Goal: Information Seeking & Learning: Learn about a topic

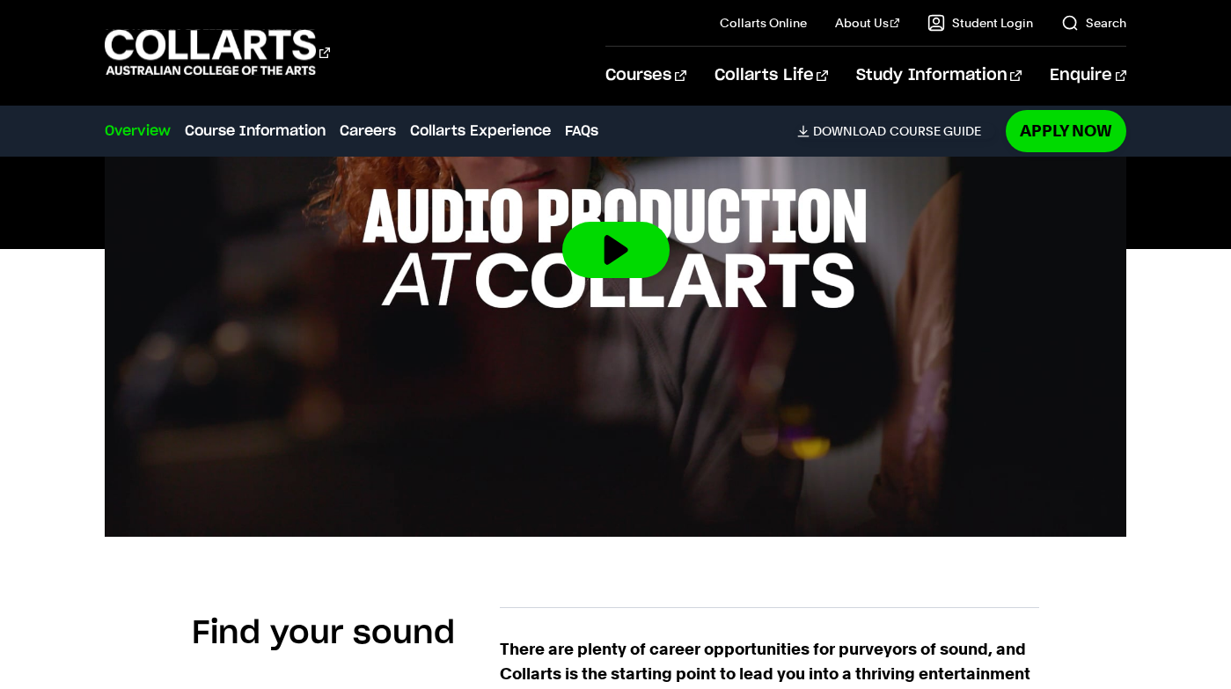
scroll to position [734, 0]
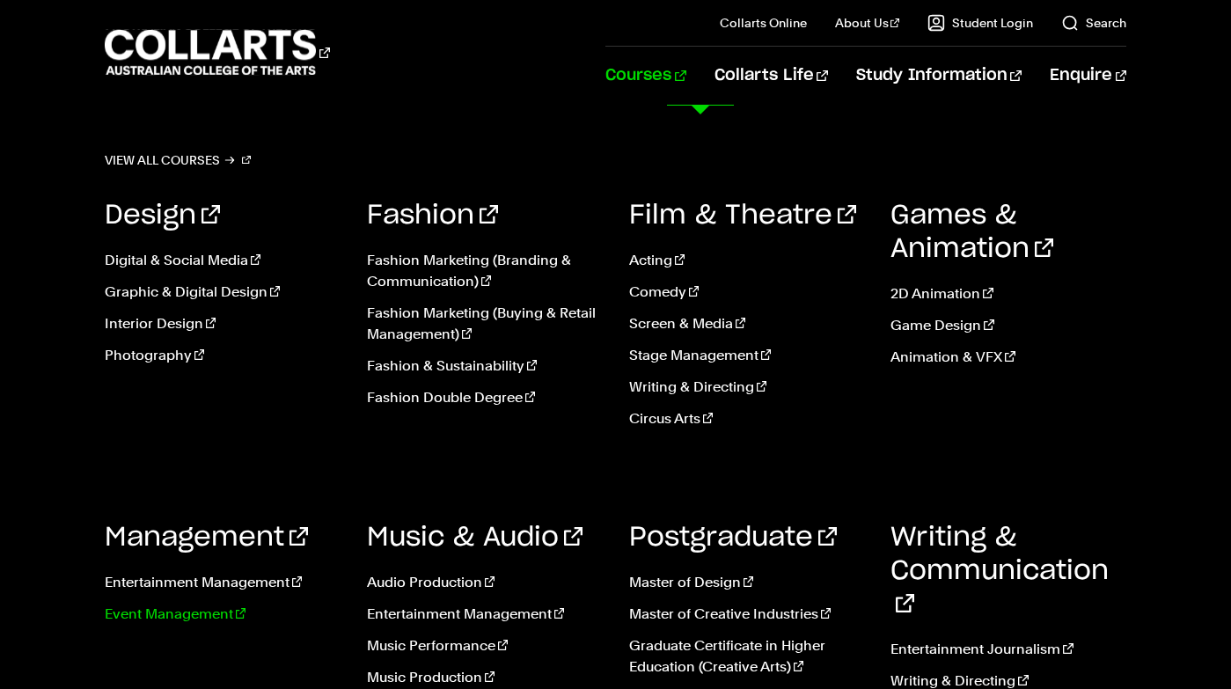
click at [189, 617] on link "Event Management" at bounding box center [223, 613] width 236 height 21
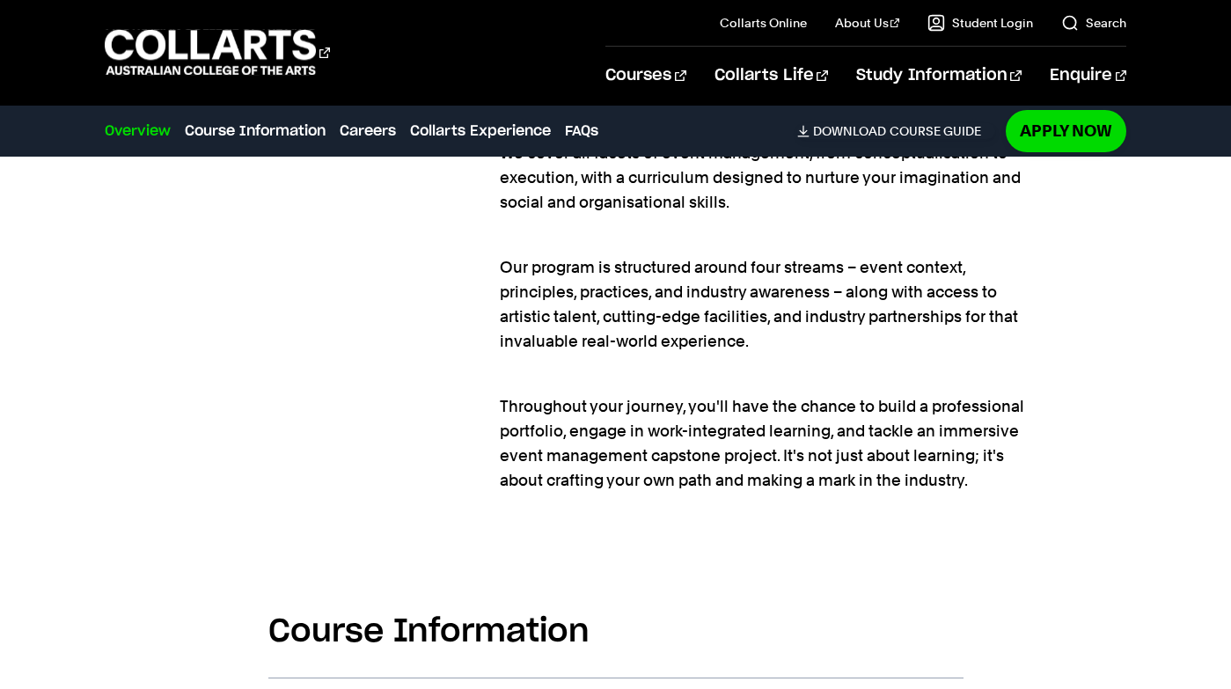
scroll to position [1420, 0]
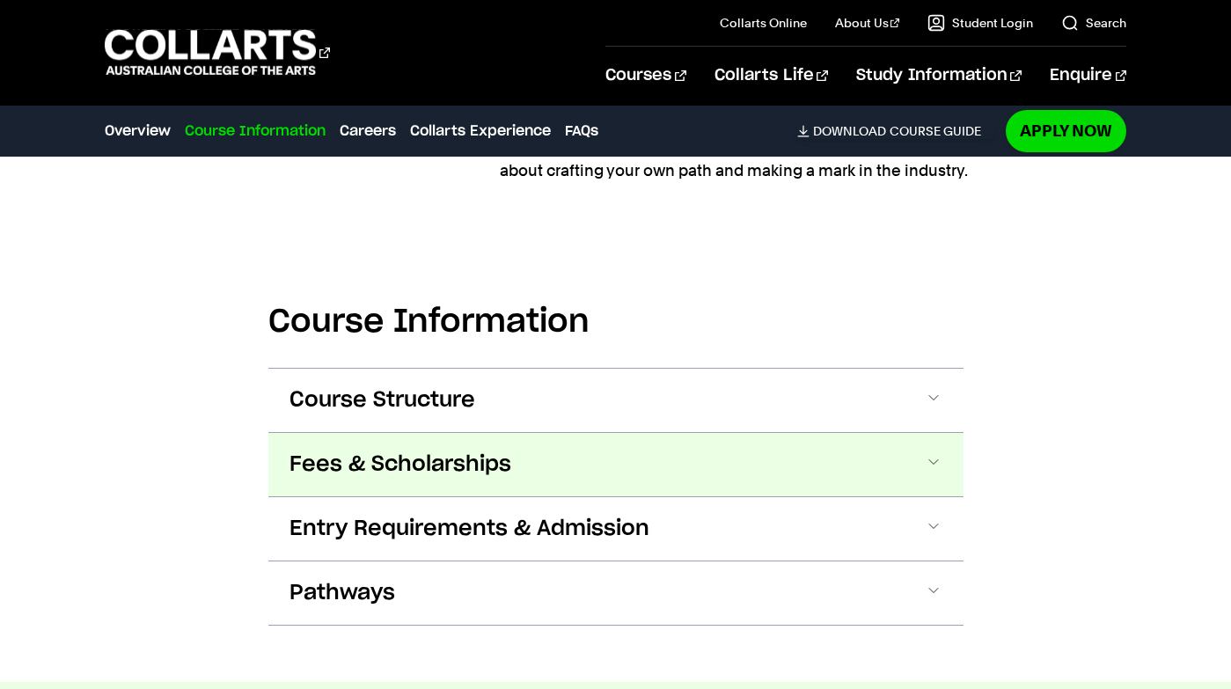
click at [365, 469] on span "Fees & Scholarships" at bounding box center [400, 464] width 222 height 28
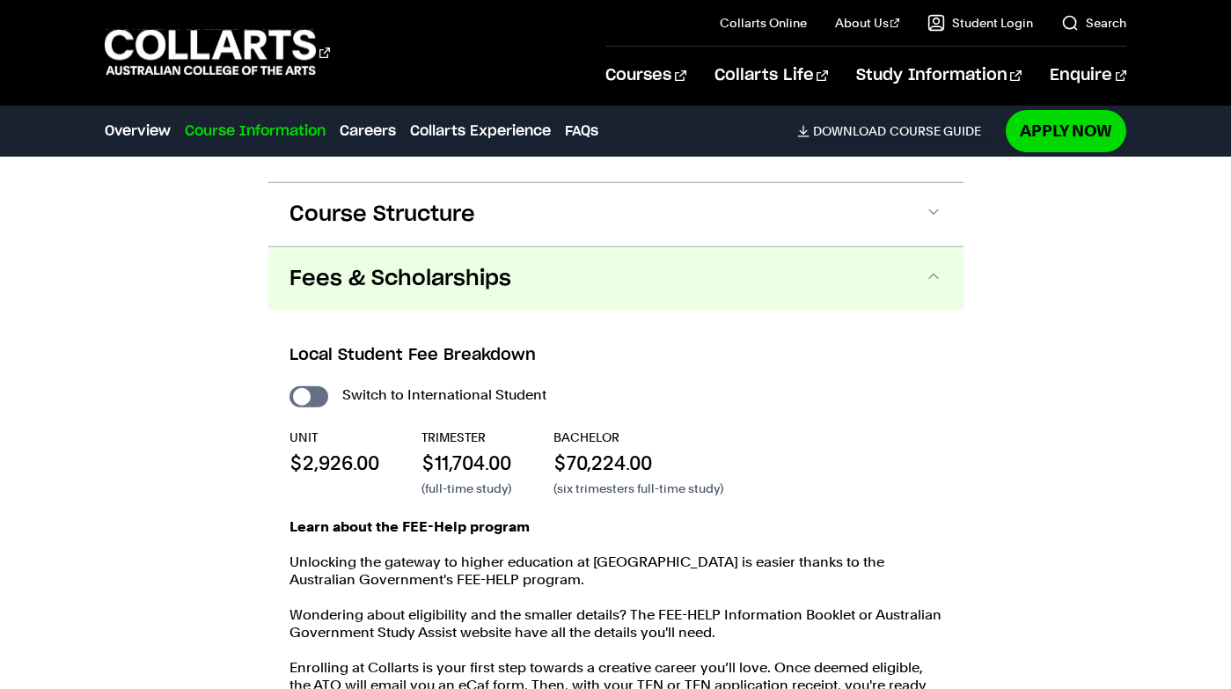
scroll to position [1916, 0]
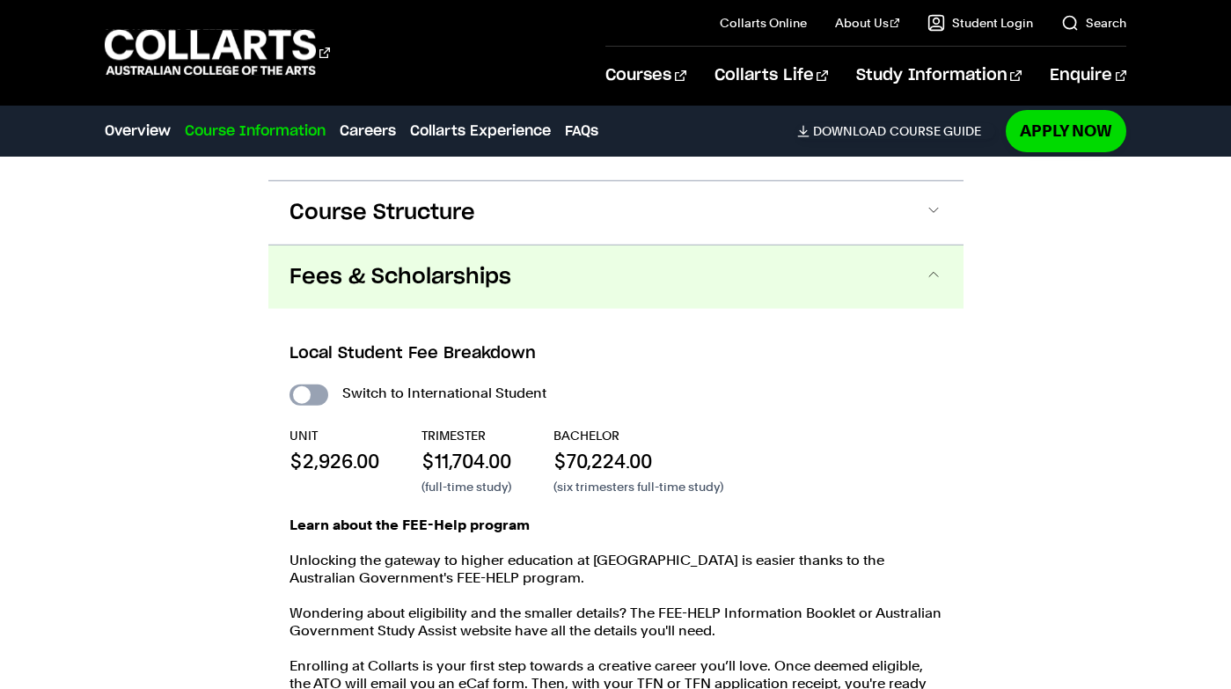
click at [315, 396] on input "International Student" at bounding box center [308, 394] width 39 height 21
checkbox input "true"
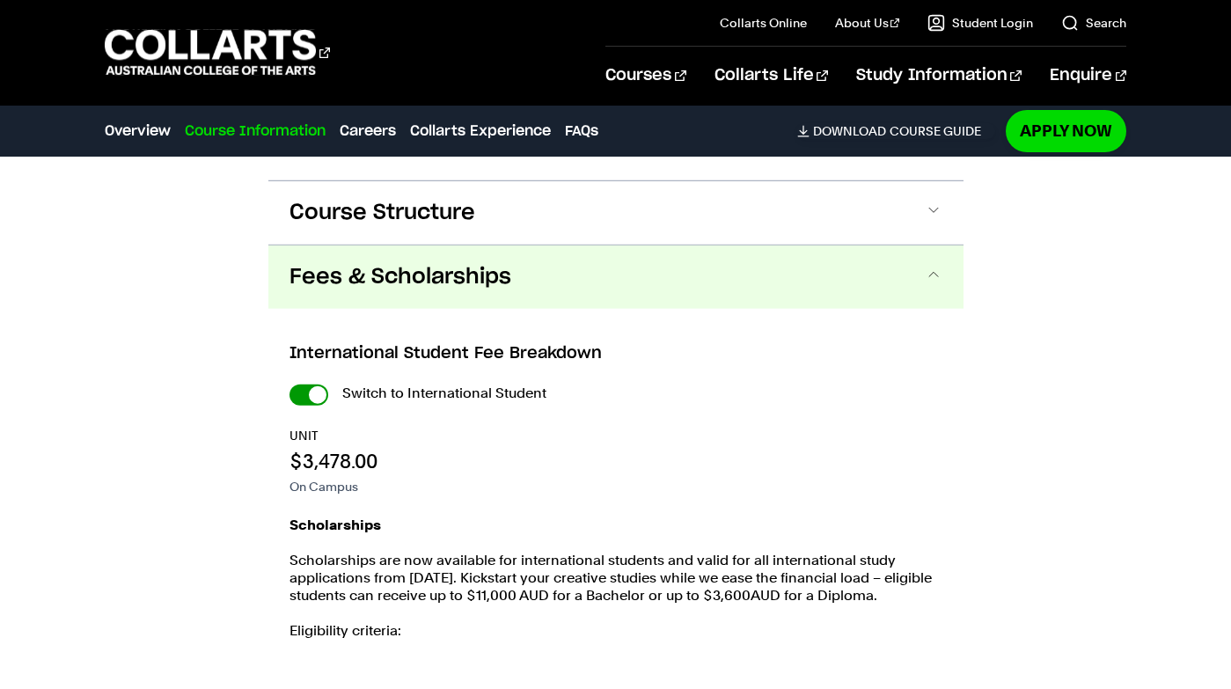
click at [0, 0] on input "International Student" at bounding box center [0, 0] width 0 height 0
checkbox input "false"
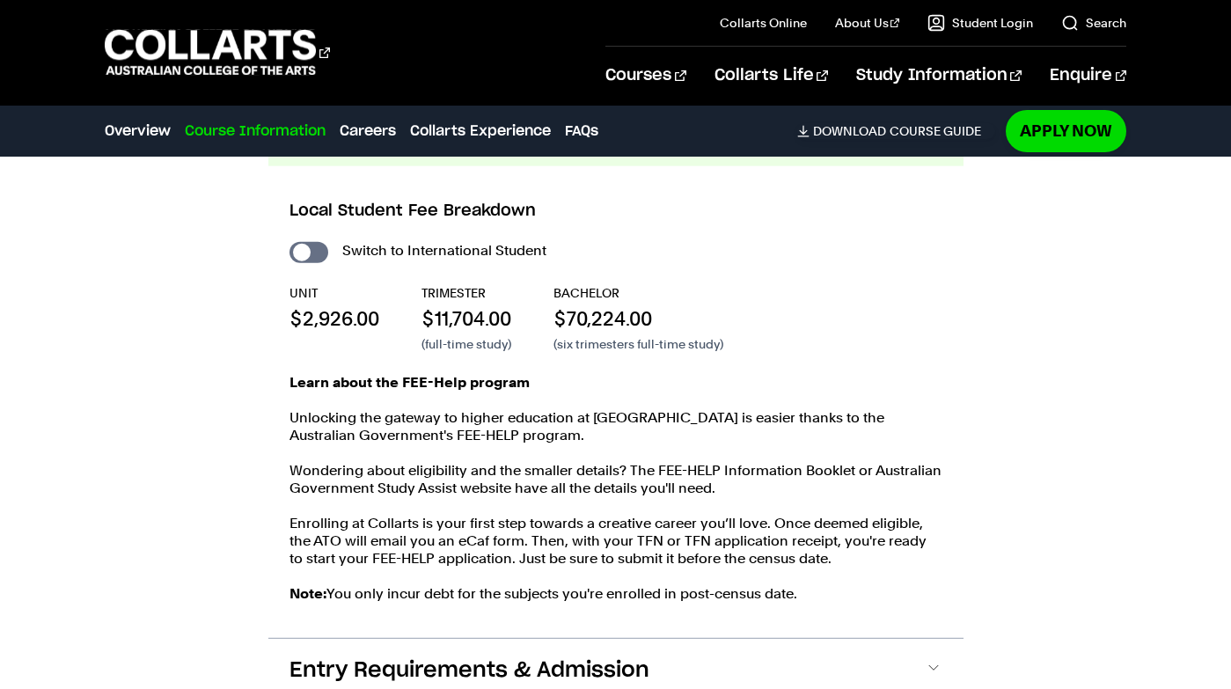
scroll to position [2067, 0]
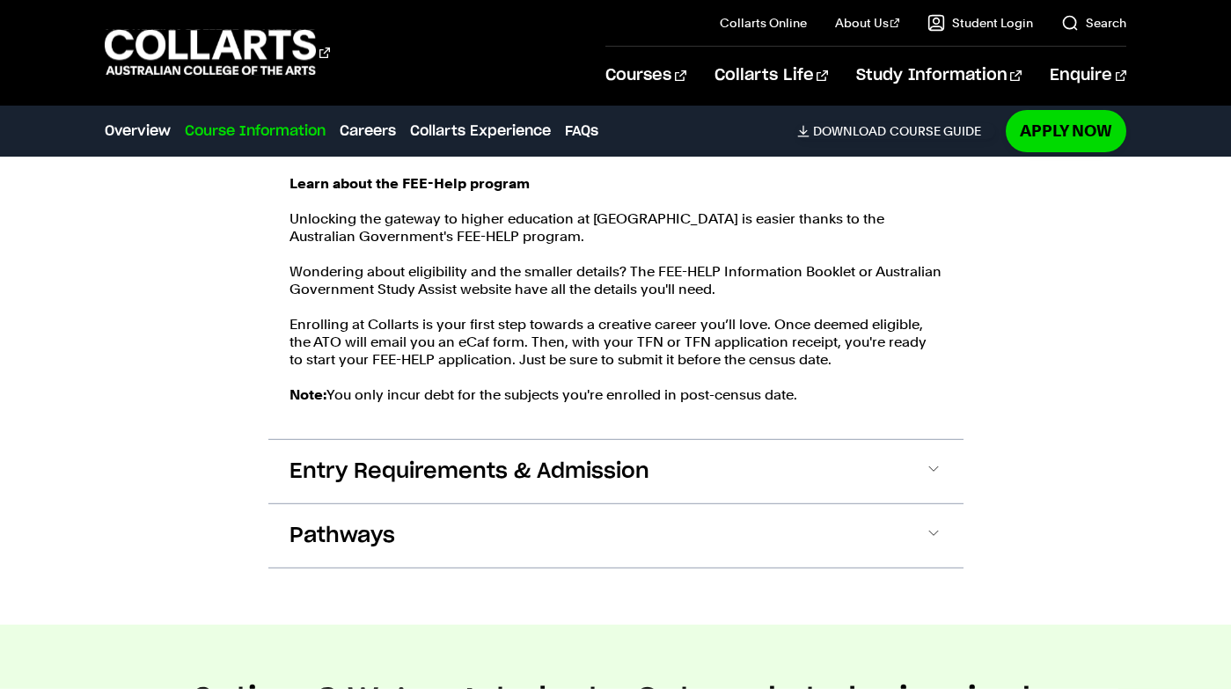
click at [338, 489] on button "Entry Requirements & Admission" at bounding box center [615, 471] width 695 height 63
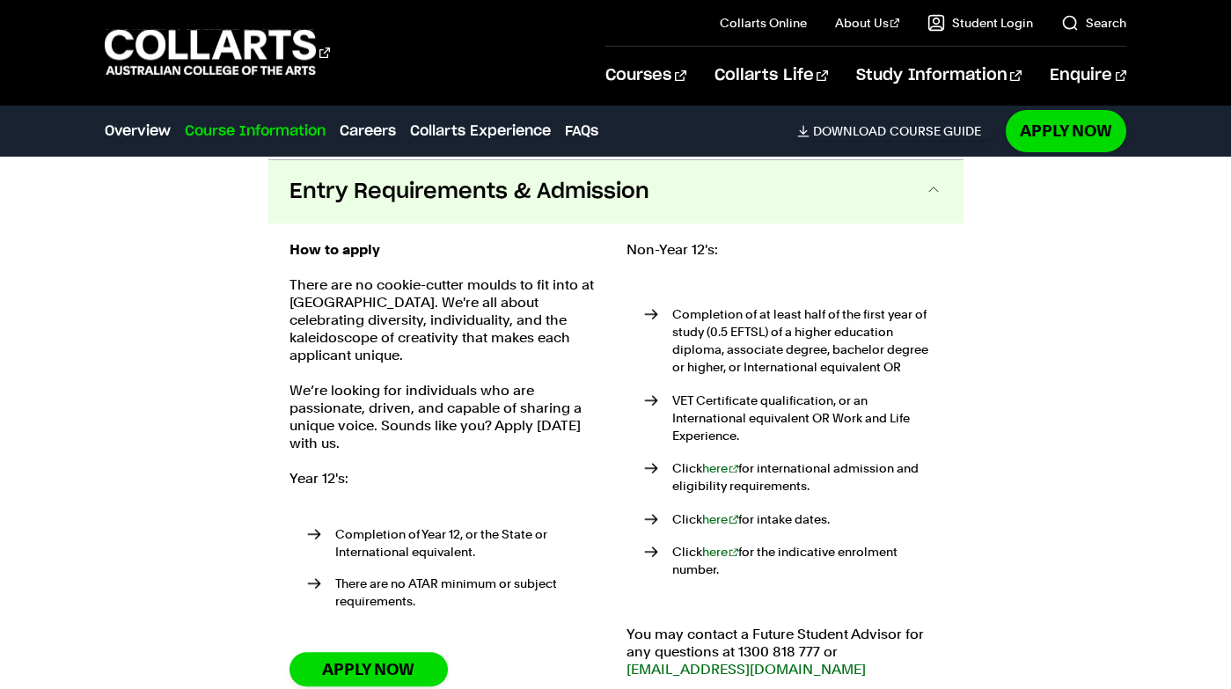
scroll to position [2538, 0]
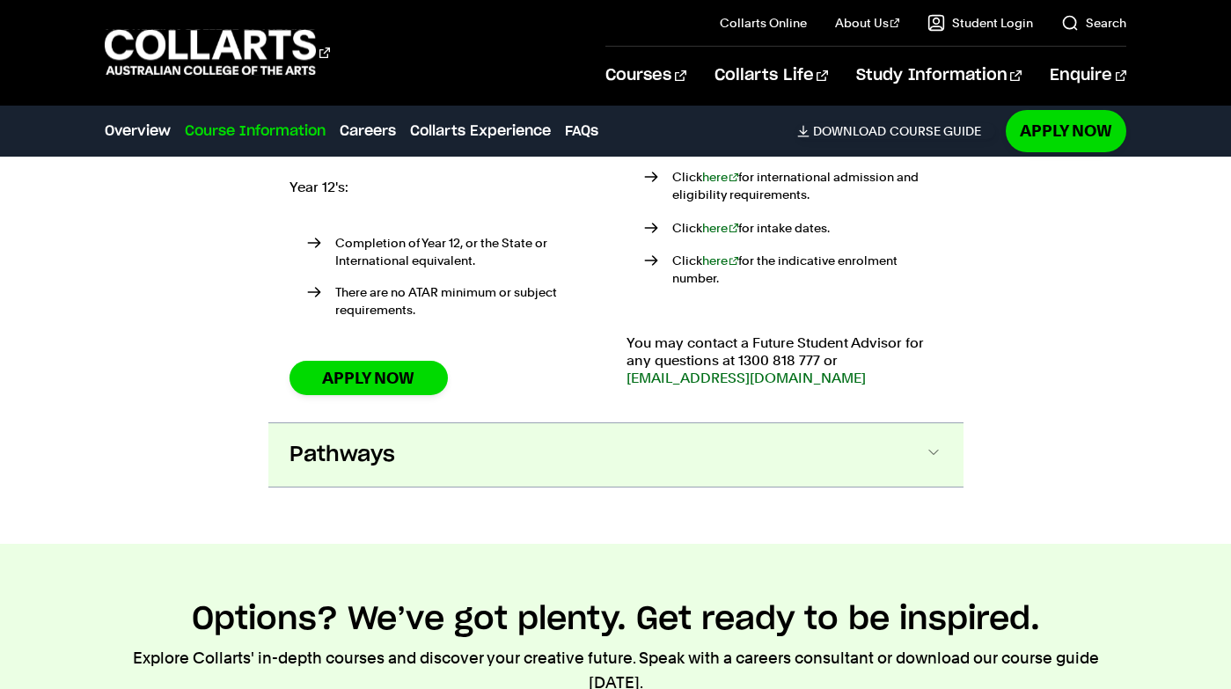
click at [334, 450] on span "Pathways" at bounding box center [342, 455] width 106 height 28
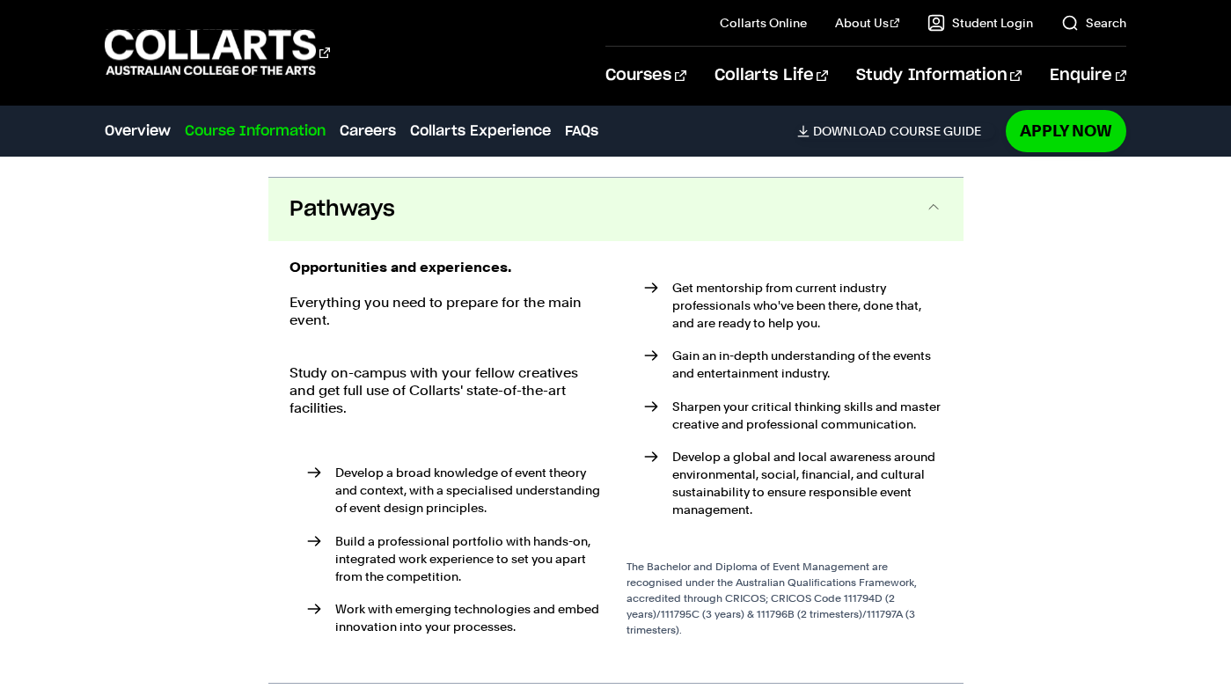
scroll to position [3074, 0]
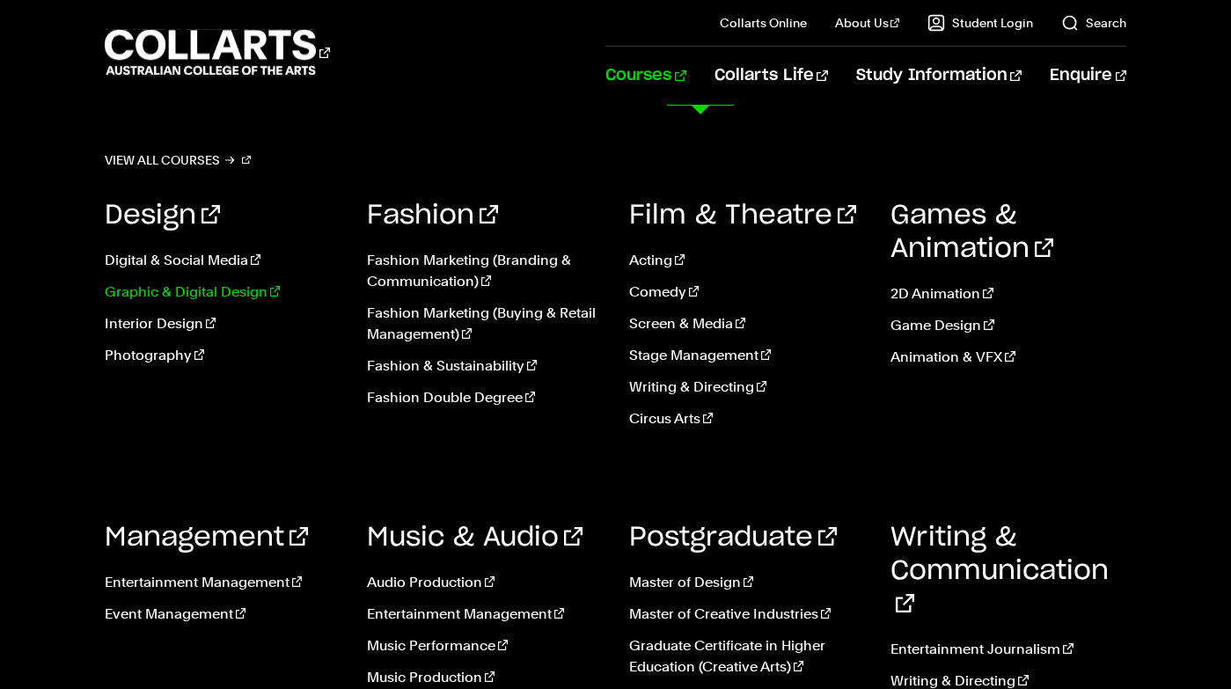
click at [207, 296] on link "Graphic & Digital Design" at bounding box center [223, 291] width 236 height 21
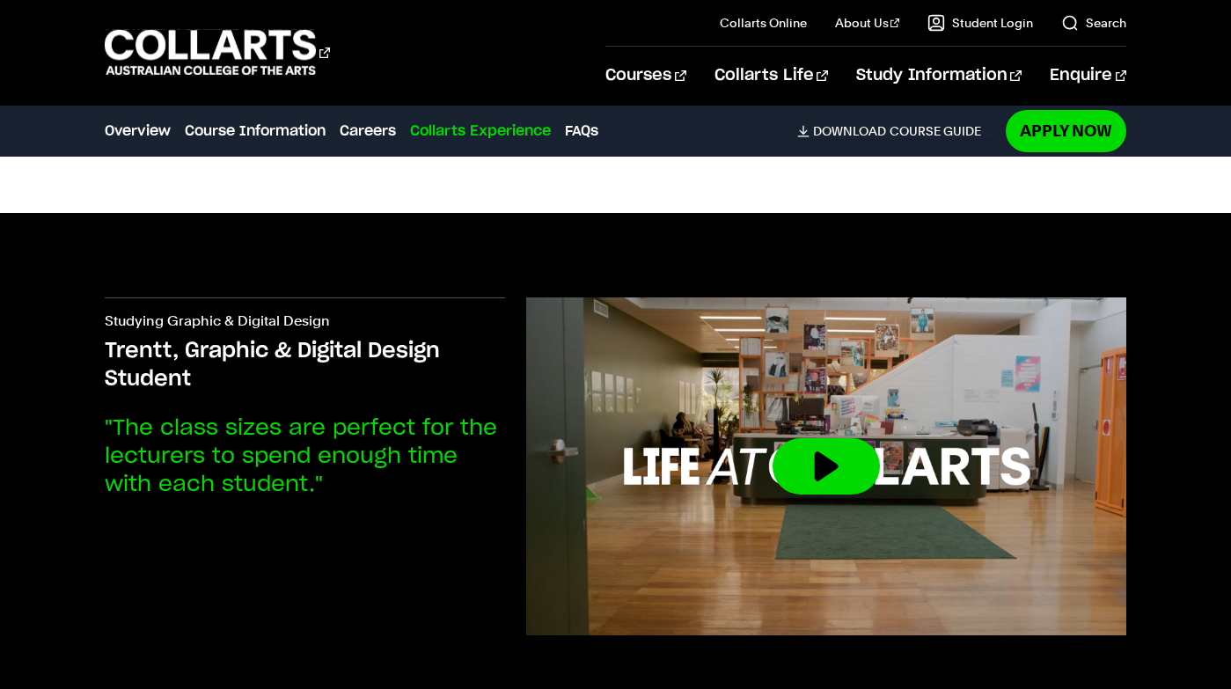
scroll to position [4256, 0]
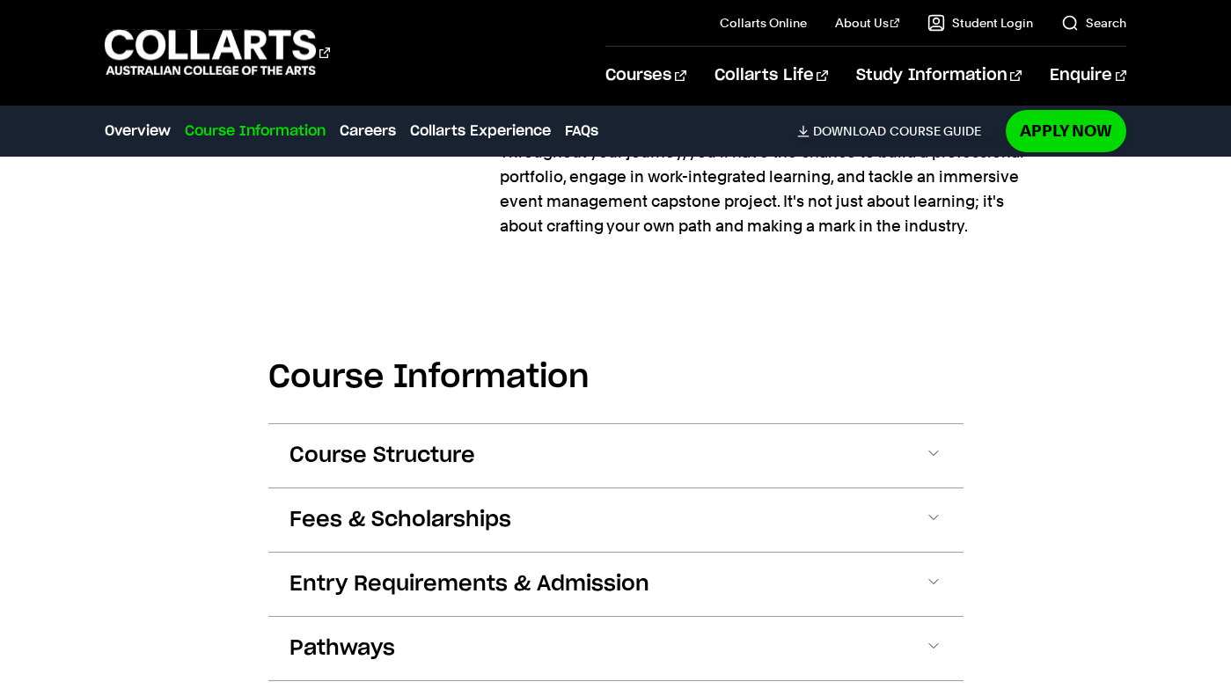
scroll to position [1672, 0]
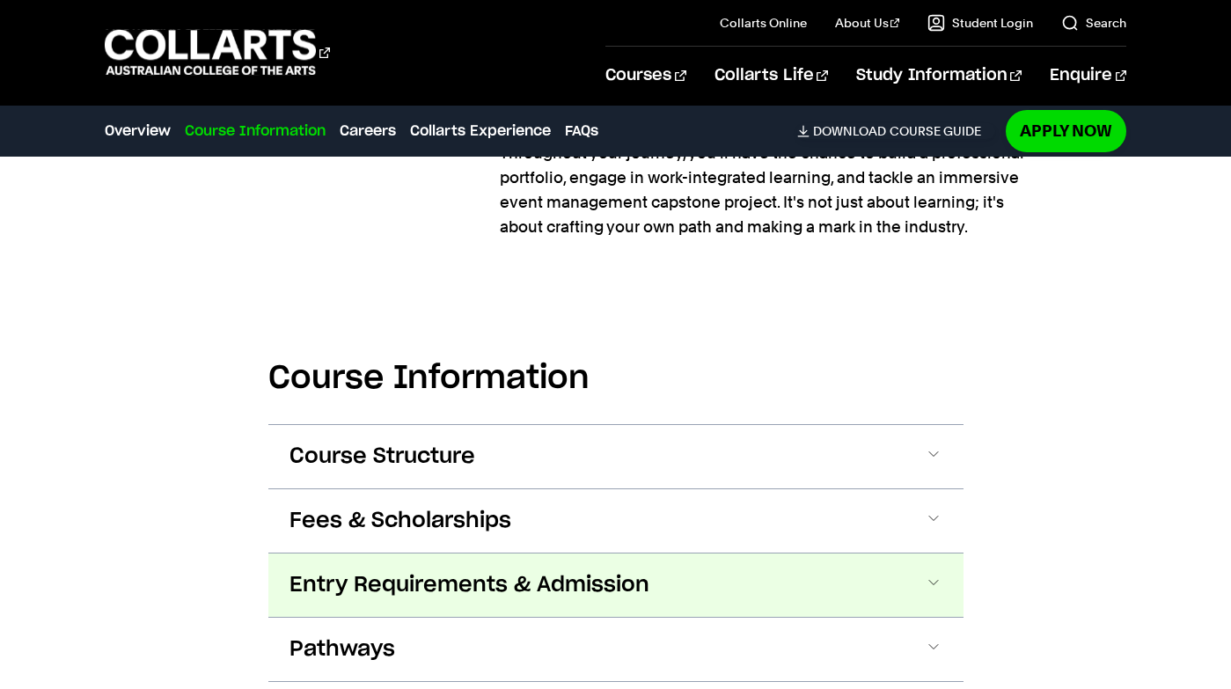
click at [402, 611] on button "Entry Requirements & Admission" at bounding box center [615, 584] width 695 height 63
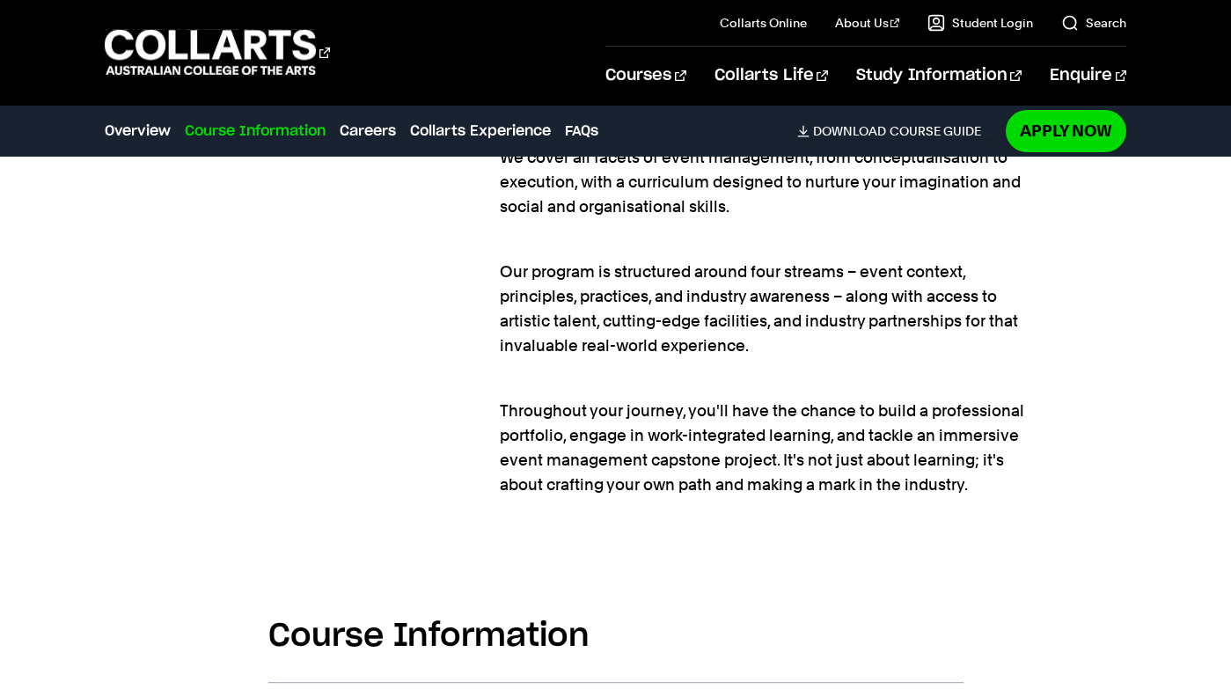
scroll to position [1347, 0]
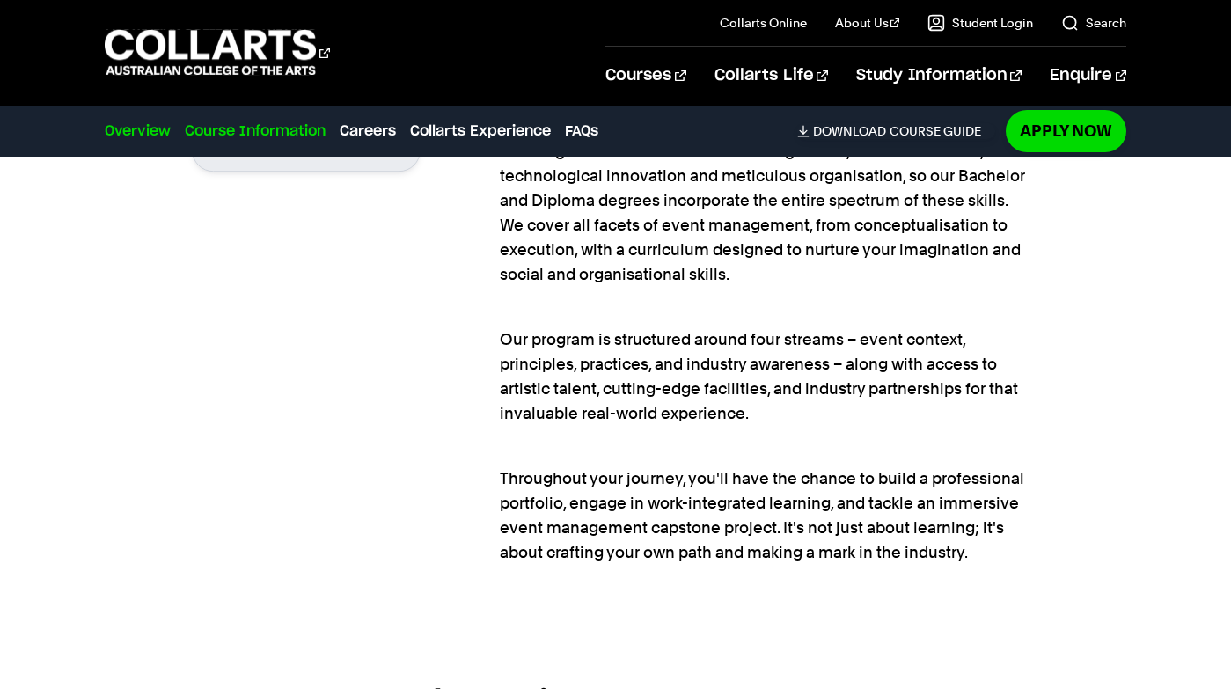
click at [231, 137] on link "Course Information" at bounding box center [255, 131] width 141 height 21
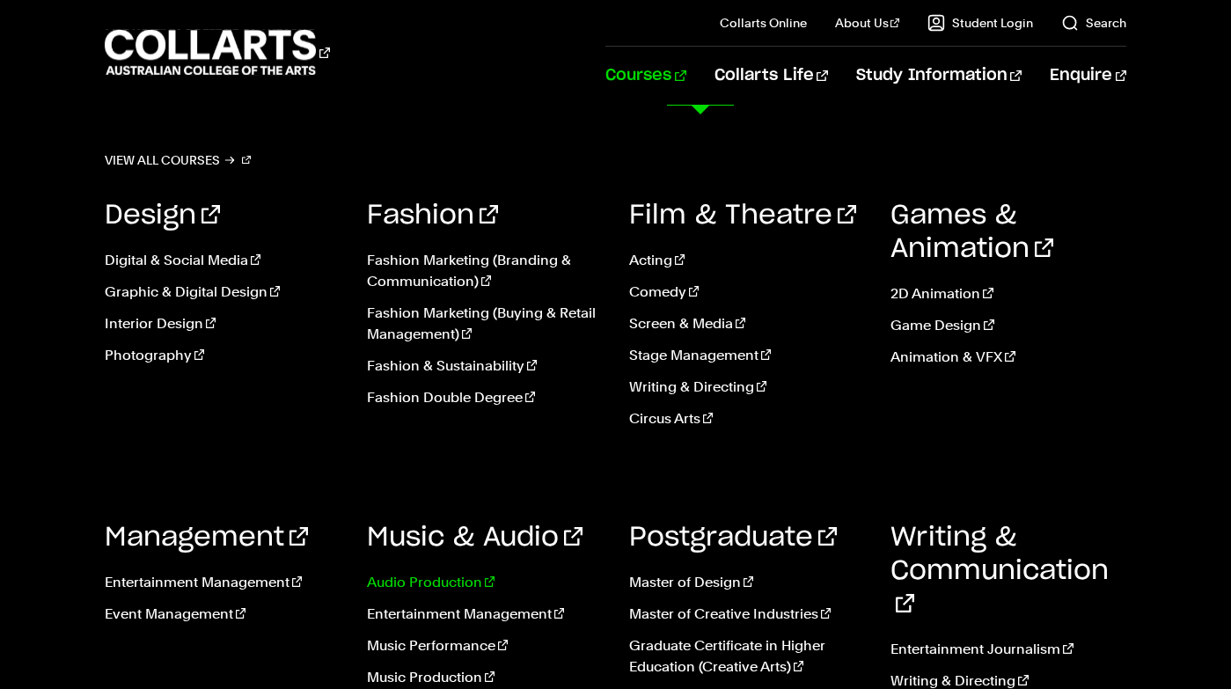
scroll to position [2010, 0]
